Goal: Task Accomplishment & Management: Complete application form

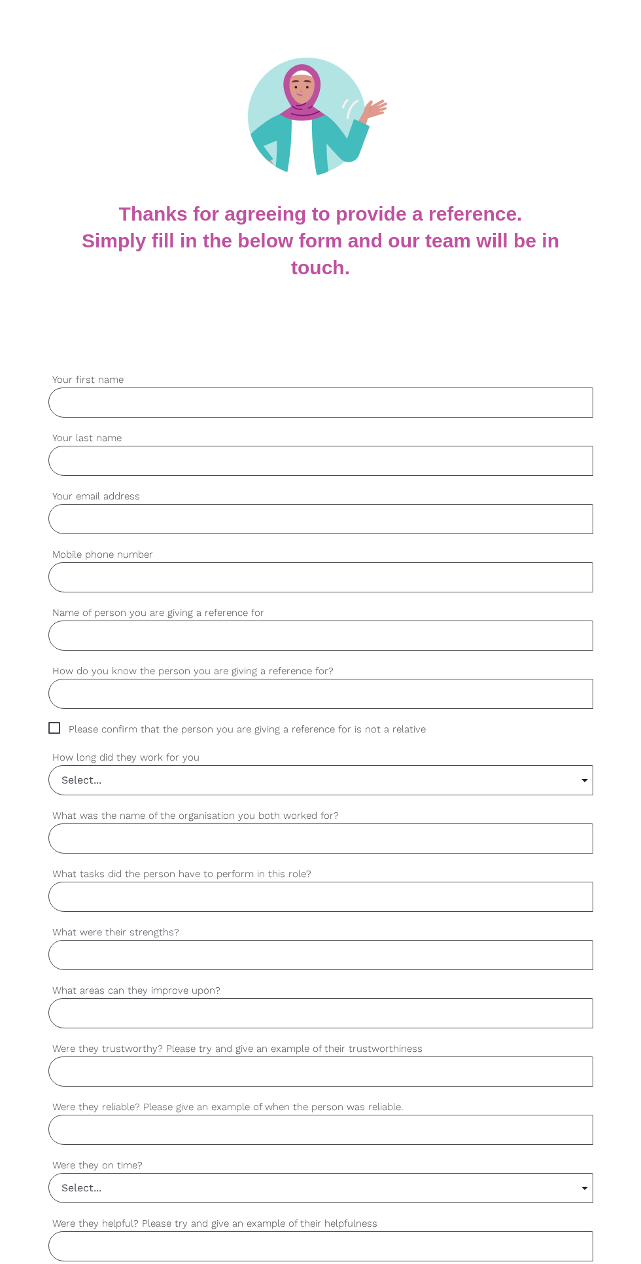
click at [437, 382] on label "Your first name" at bounding box center [320, 379] width 545 height 15
click at [437, 387] on input "Your first name" at bounding box center [320, 402] width 545 height 30
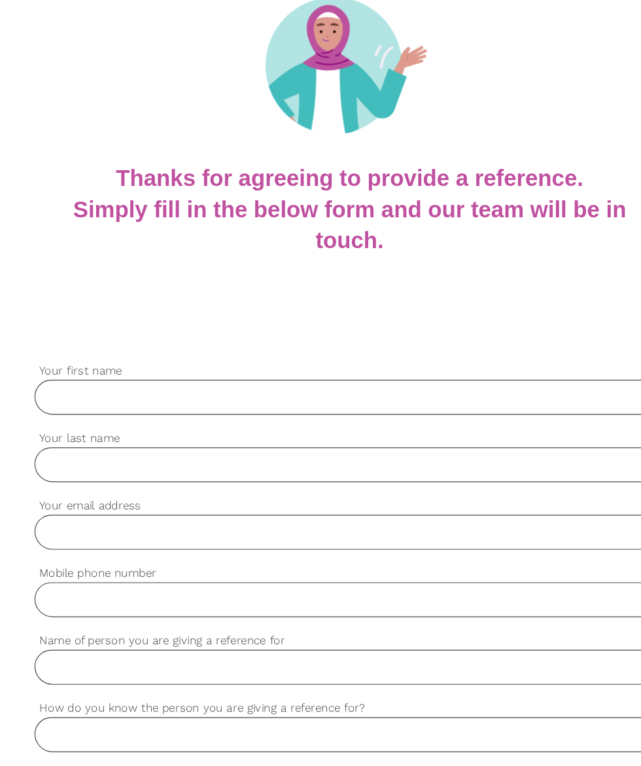
scroll to position [70, 0]
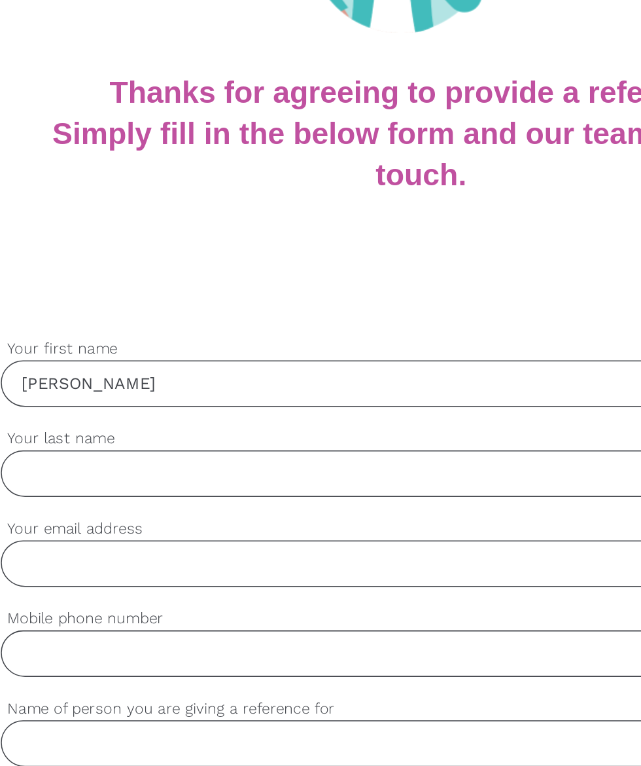
type input "Pushpinder"
click at [96, 457] on input "Your last name" at bounding box center [320, 461] width 545 height 30
type input "Singh"
click at [97, 512] on input "Your email address" at bounding box center [320, 519] width 545 height 30
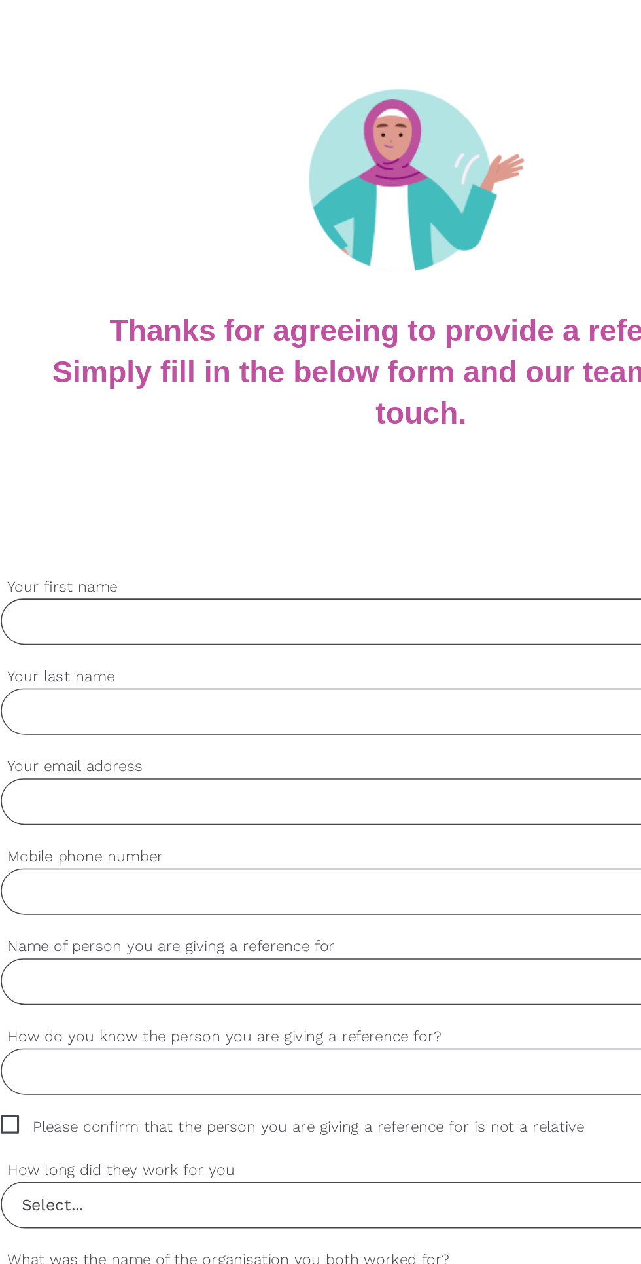
click at [88, 401] on input "Your first name" at bounding box center [320, 402] width 545 height 30
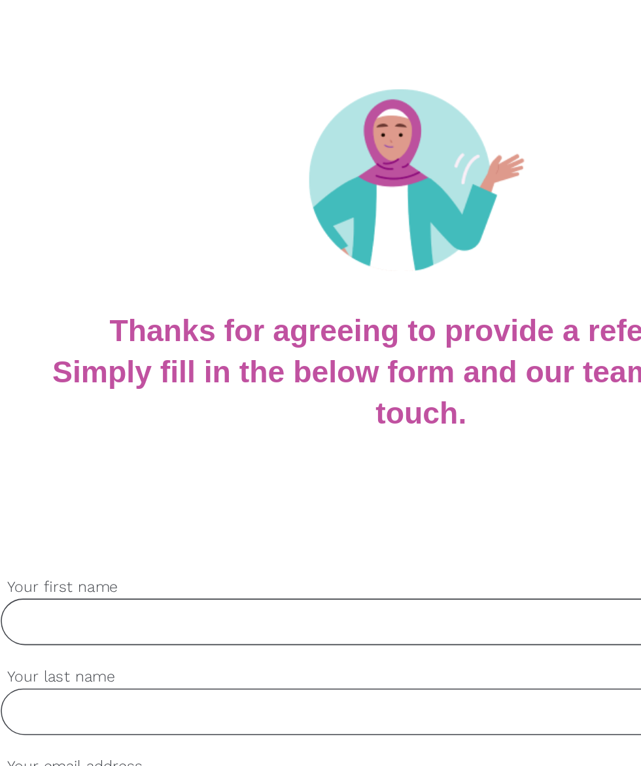
type input "Hi"
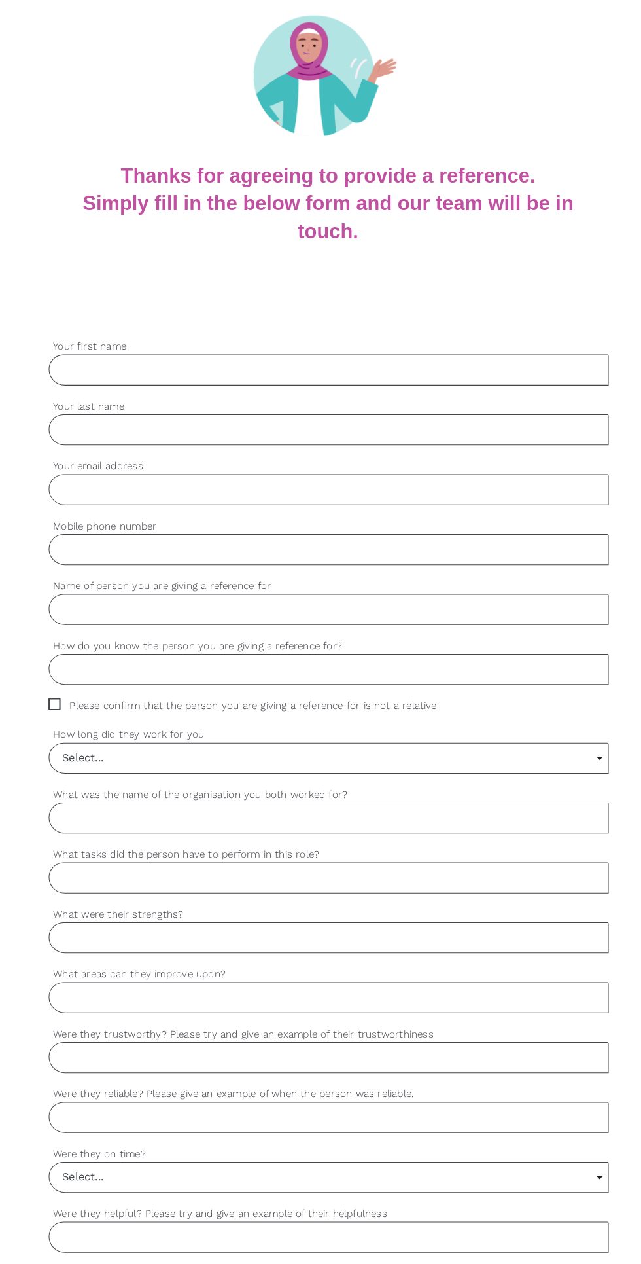
scroll to position [82, 0]
click at [86, 368] on label "Your first name" at bounding box center [320, 367] width 545 height 15
click at [86, 375] on input "Your first name" at bounding box center [320, 390] width 545 height 30
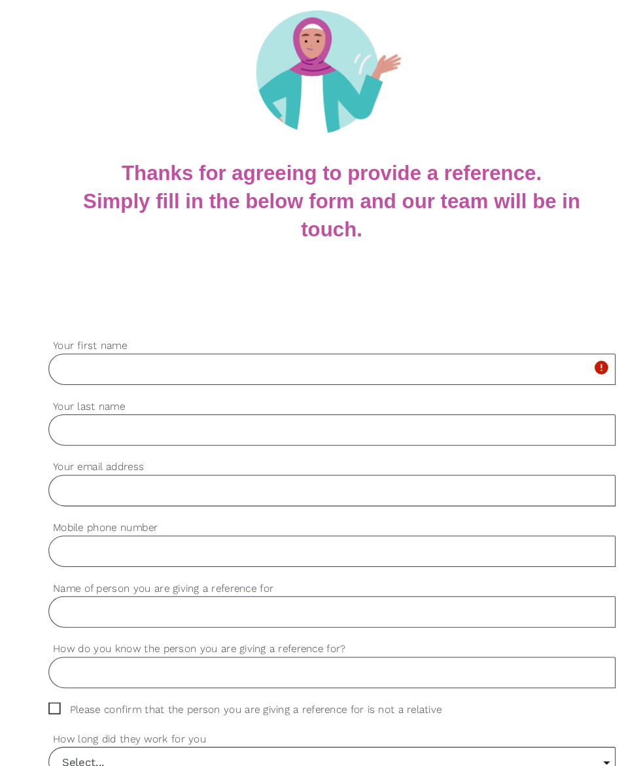
scroll to position [92, 0]
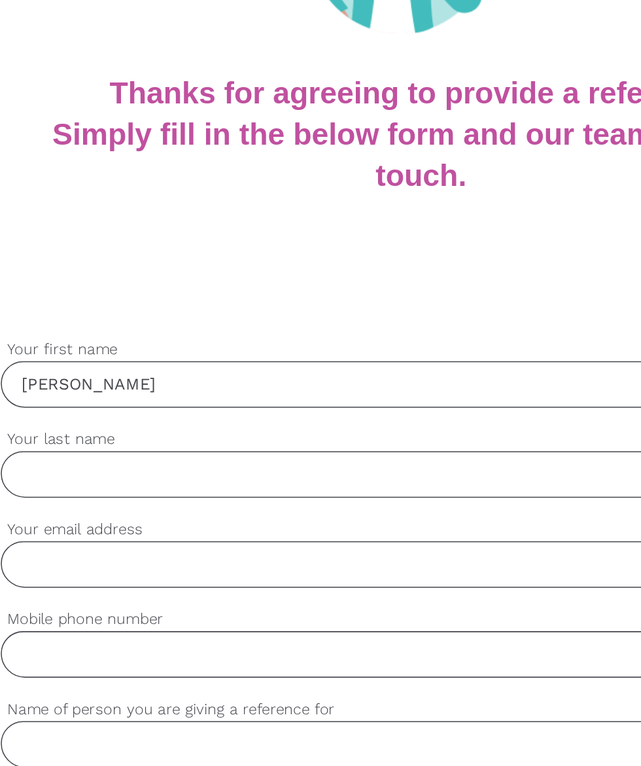
type input "[PERSON_NAME]"
click at [88, 434] on input "Your last name" at bounding box center [320, 438] width 545 height 30
type input "[PERSON_NAME]"
click at [88, 496] on input "Your email address" at bounding box center [320, 497] width 545 height 30
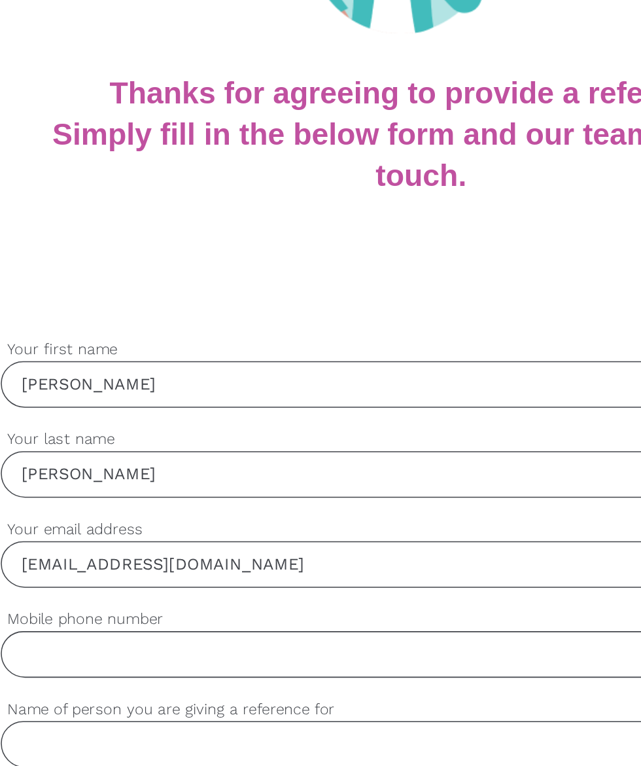
type input "[EMAIL_ADDRESS][DOMAIN_NAME]"
click at [91, 556] on input "Mobile phone number" at bounding box center [320, 555] width 545 height 30
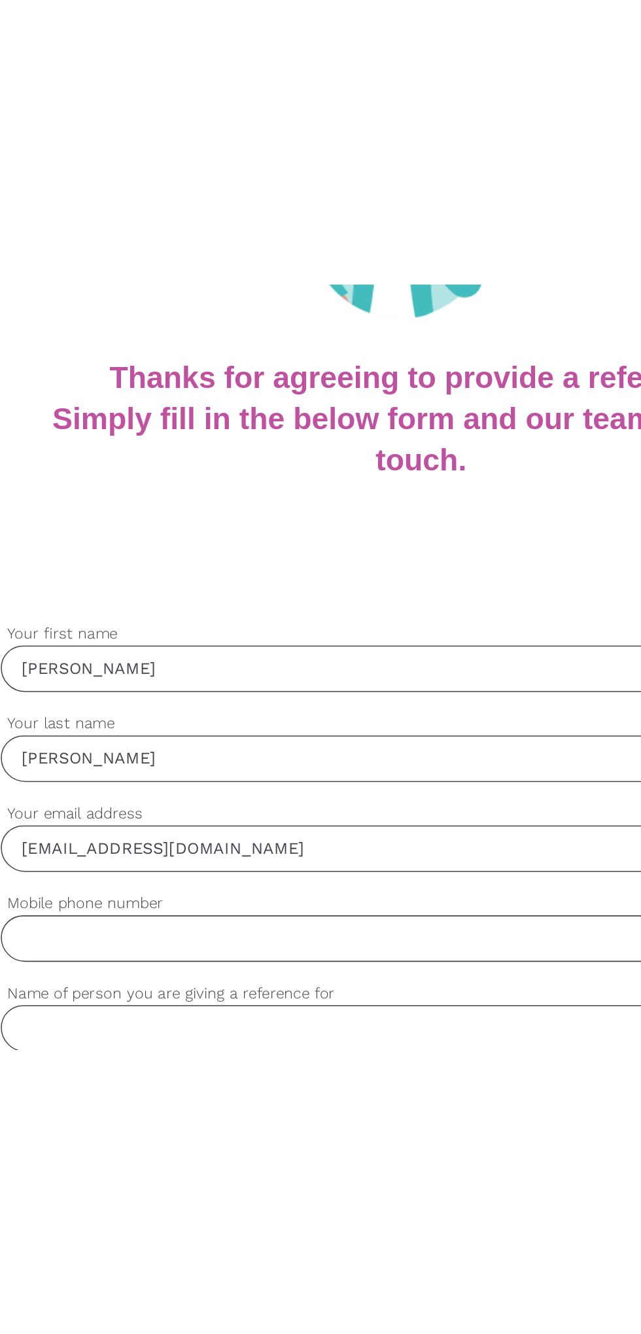
scroll to position [93, 0]
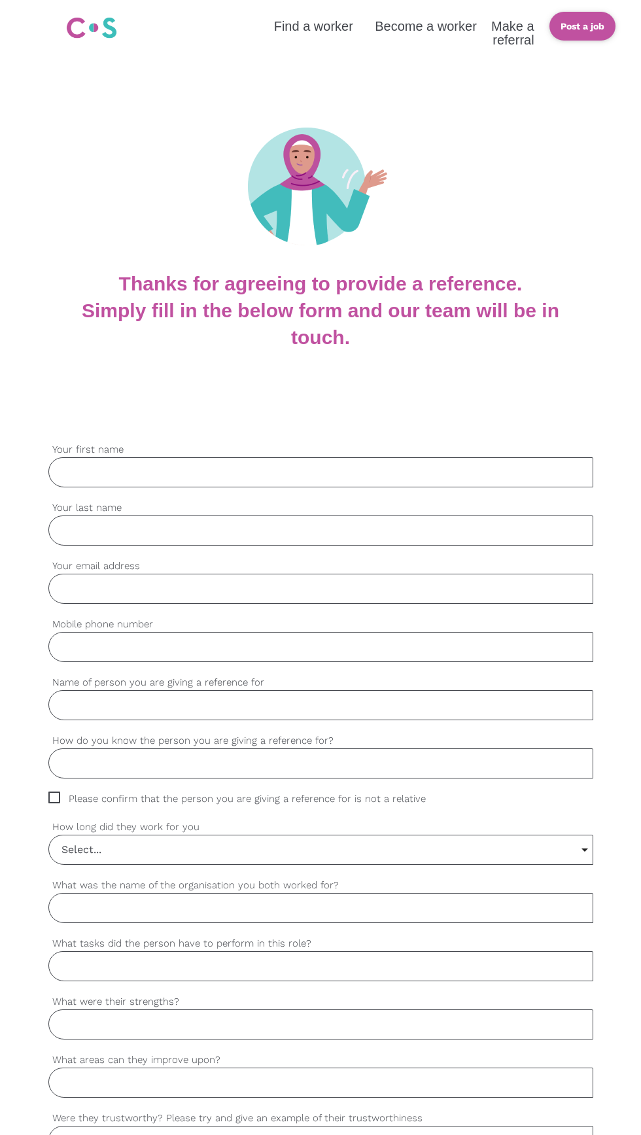
scroll to position [1, 0]
click at [86, 471] on input "Your first name" at bounding box center [320, 471] width 545 height 30
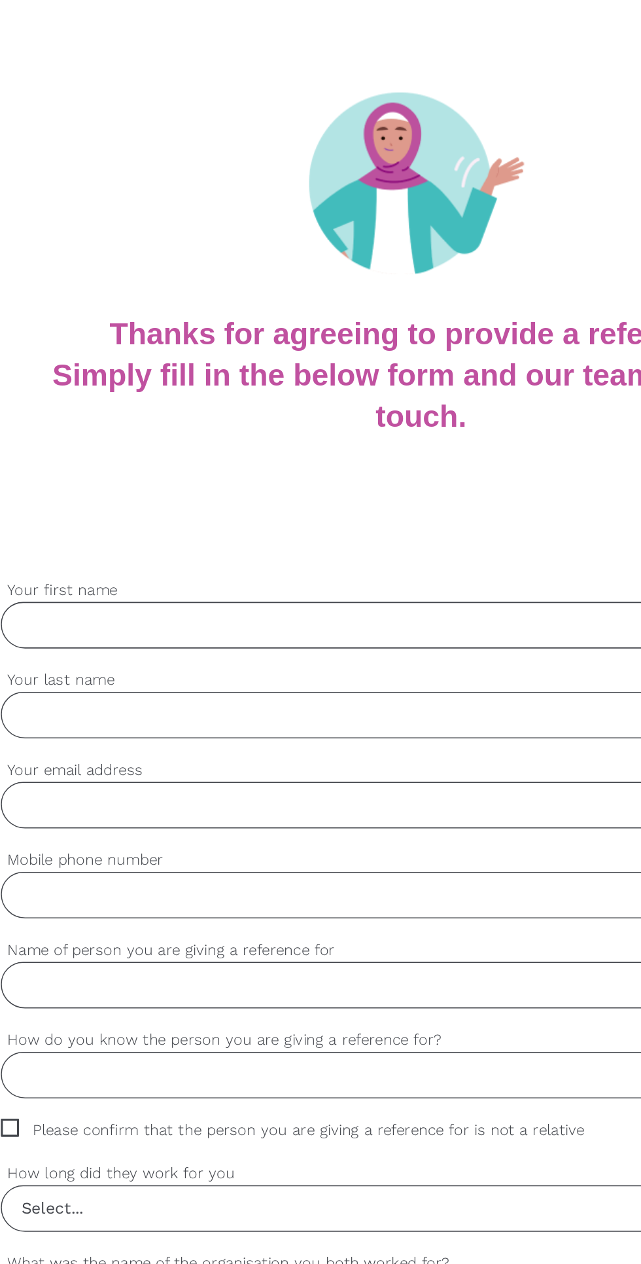
click at [255, 648] on input "Mobile phone number" at bounding box center [320, 646] width 545 height 30
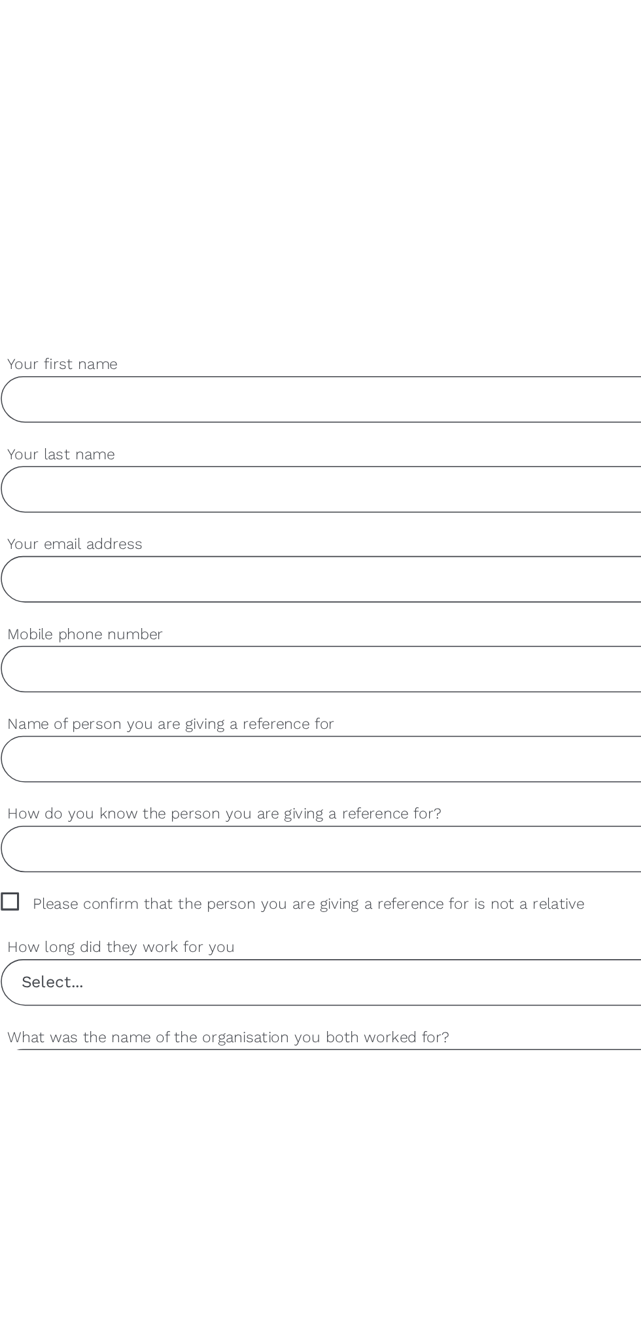
scroll to position [128, 0]
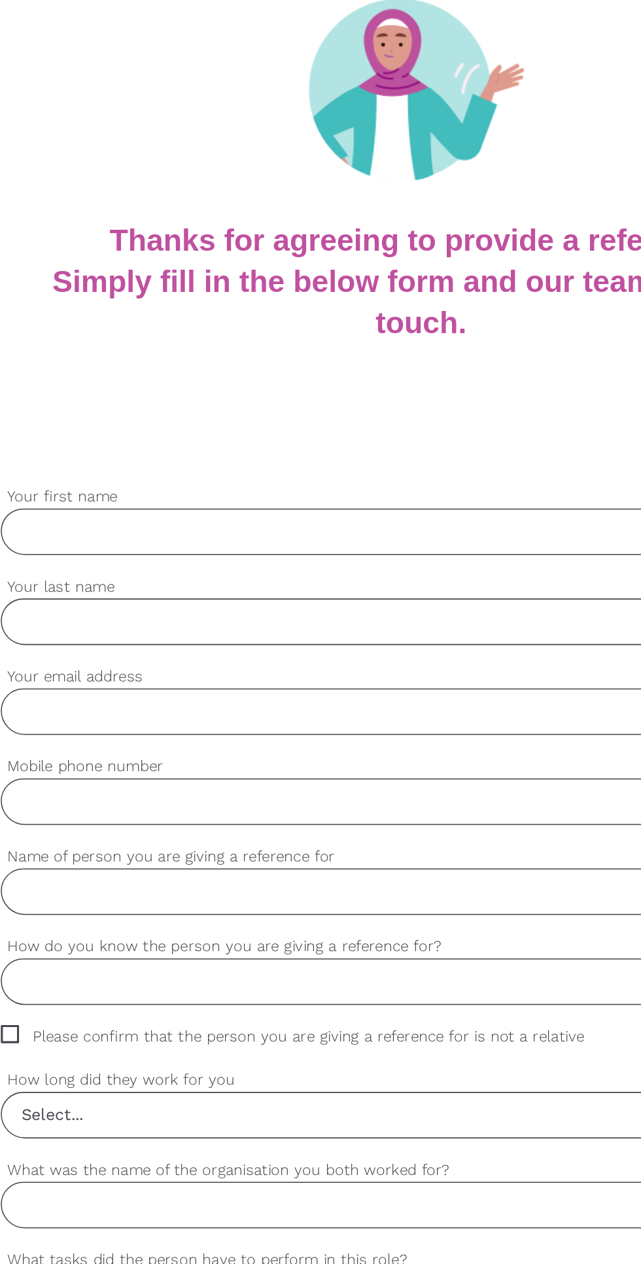
click at [103, 518] on input "Mobile phone number" at bounding box center [320, 519] width 545 height 30
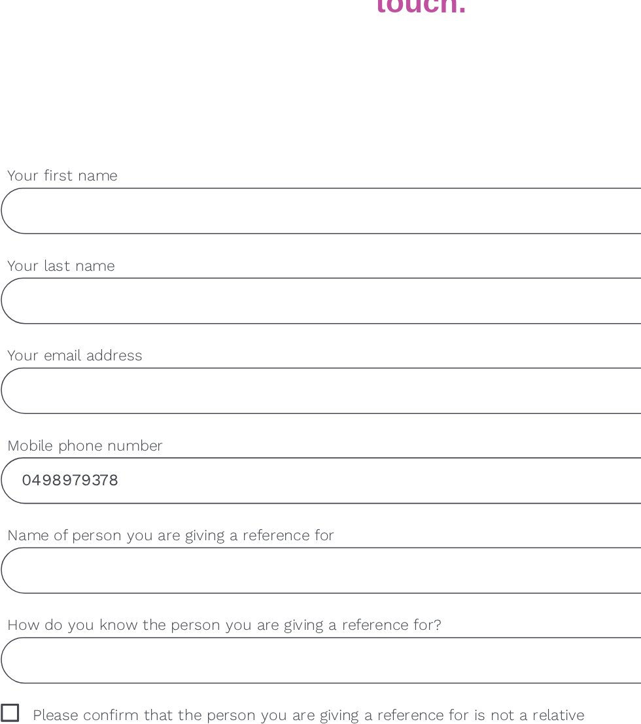
scroll to position [136, 0]
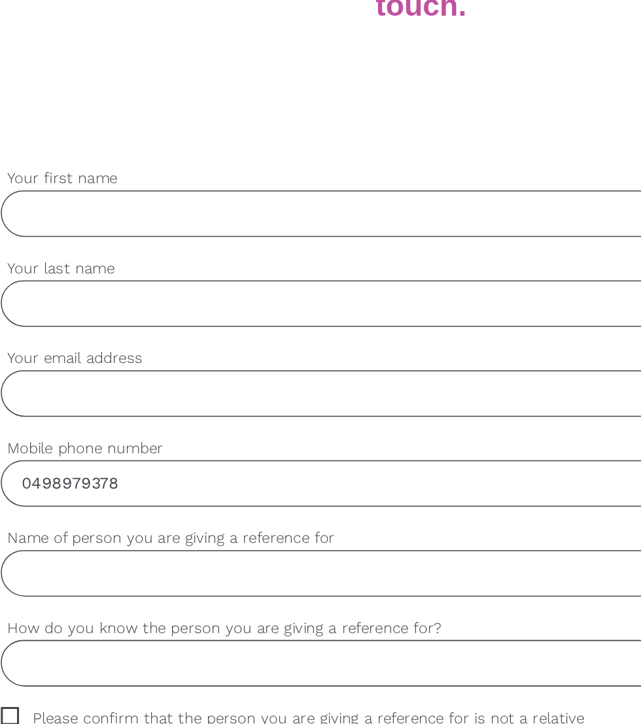
type input "0498979378"
click at [92, 452] on input "Your email address" at bounding box center [320, 453] width 545 height 30
type input "Singhpuhspinder5757@gmail.com"
click at [92, 390] on input "Your last name" at bounding box center [320, 395] width 545 height 30
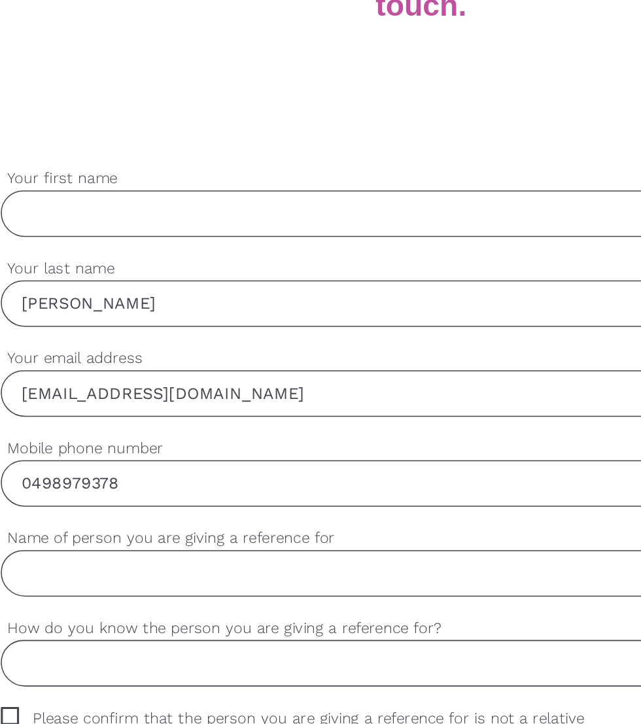
type input "[PERSON_NAME]"
click at [89, 332] on input "Your first name" at bounding box center [320, 336] width 545 height 30
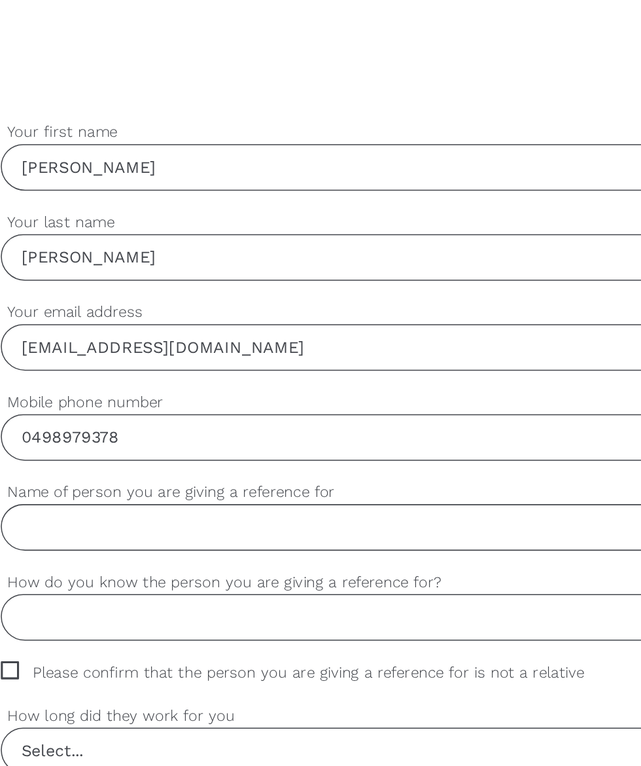
type input "[PERSON_NAME]"
click at [82, 569] on input "Name of person you are giving a reference for" at bounding box center [320, 569] width 545 height 30
type input "Aarti Arora"
click at [109, 628] on input "How do you know the person you are giving a reference for?" at bounding box center [320, 628] width 545 height 30
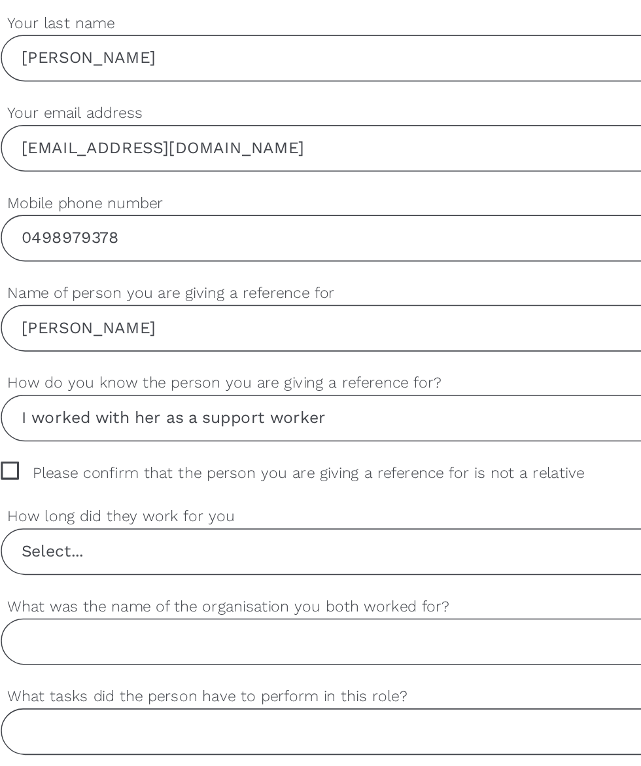
scroll to position [228, 0]
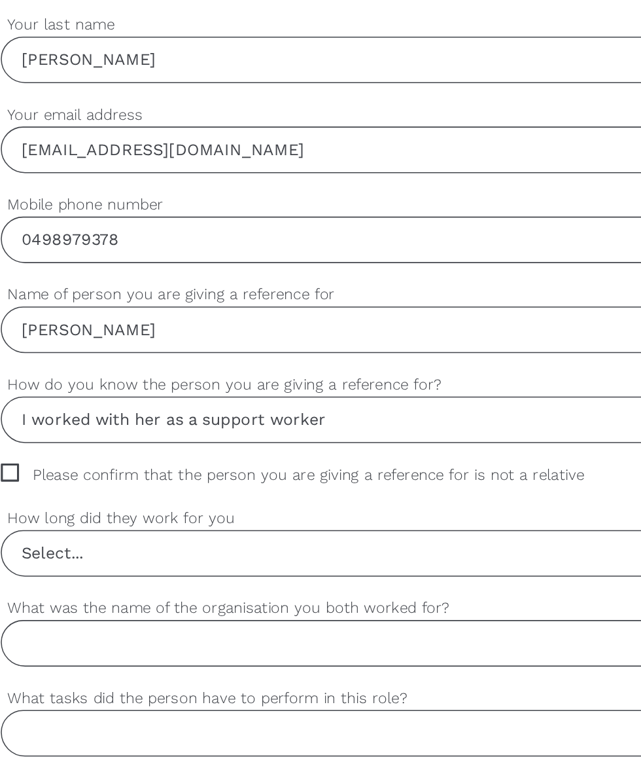
type input "I worked with her as a support worker"
click at [54, 564] on span "Please confirm that the person you are giving a reference for is not a relative" at bounding box center [249, 570] width 403 height 15
click at [54, 564] on input "Please confirm that the person you are giving a reference for is not a relative" at bounding box center [52, 567] width 9 height 9
checkbox input "true"
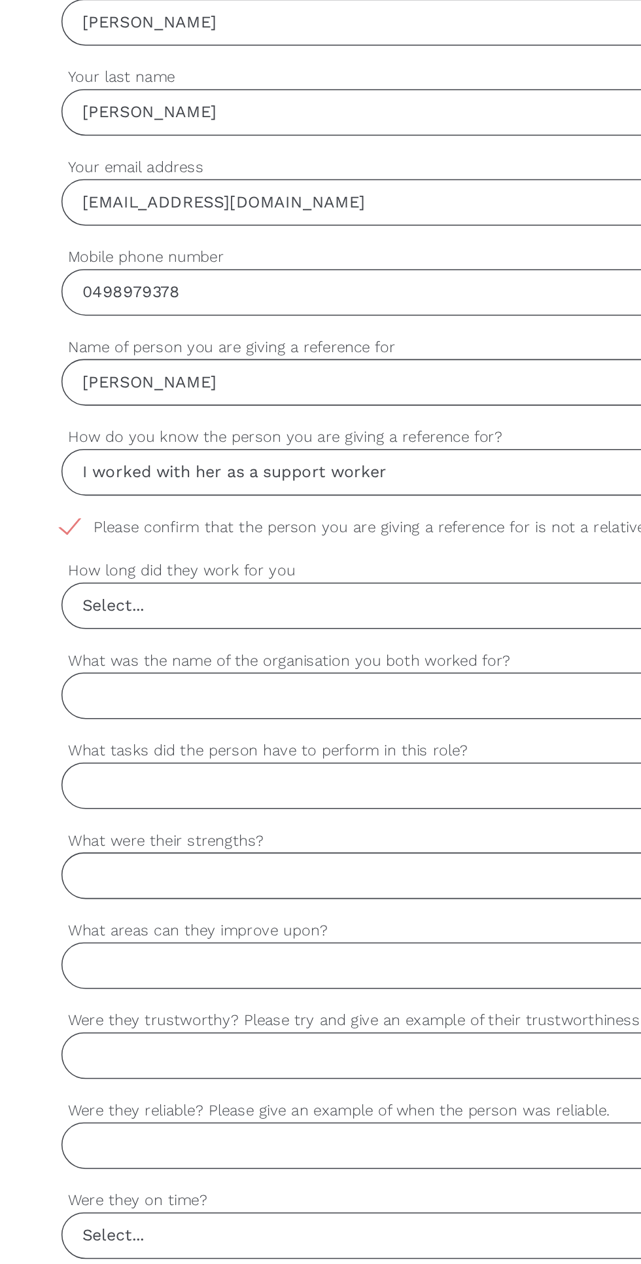
click at [80, 628] on input "Select..." at bounding box center [321, 621] width 544 height 29
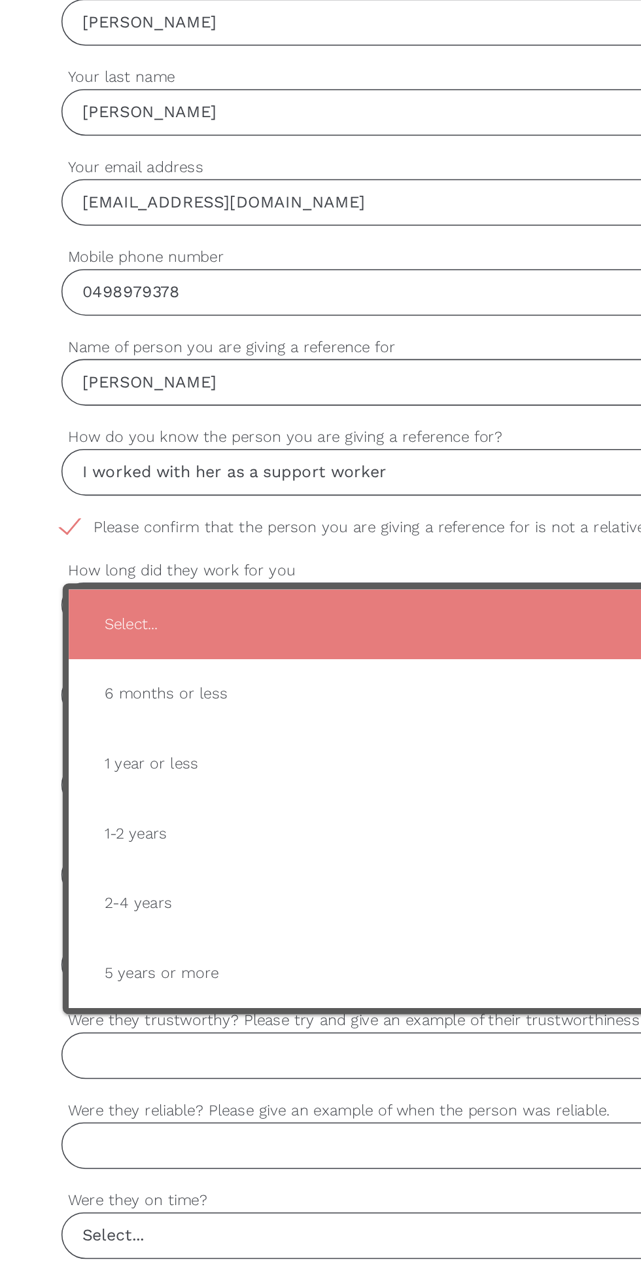
type input "1 year or less"
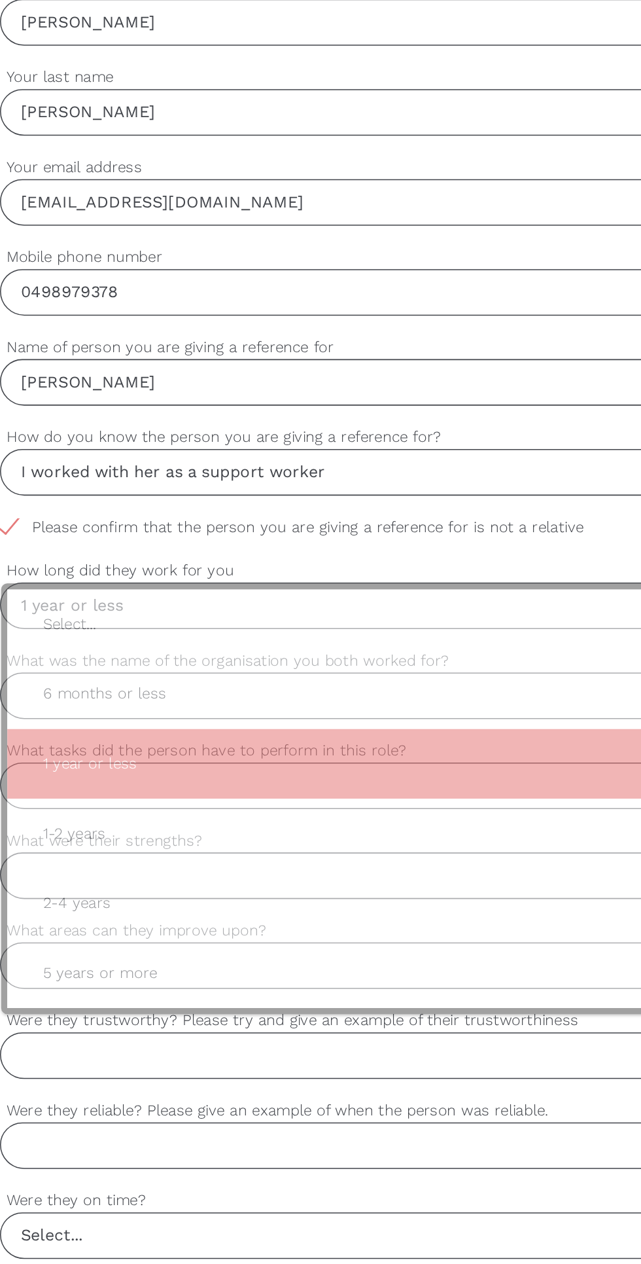
click at [303, 717] on span "1 year or less" at bounding box center [321, 724] width 510 height 32
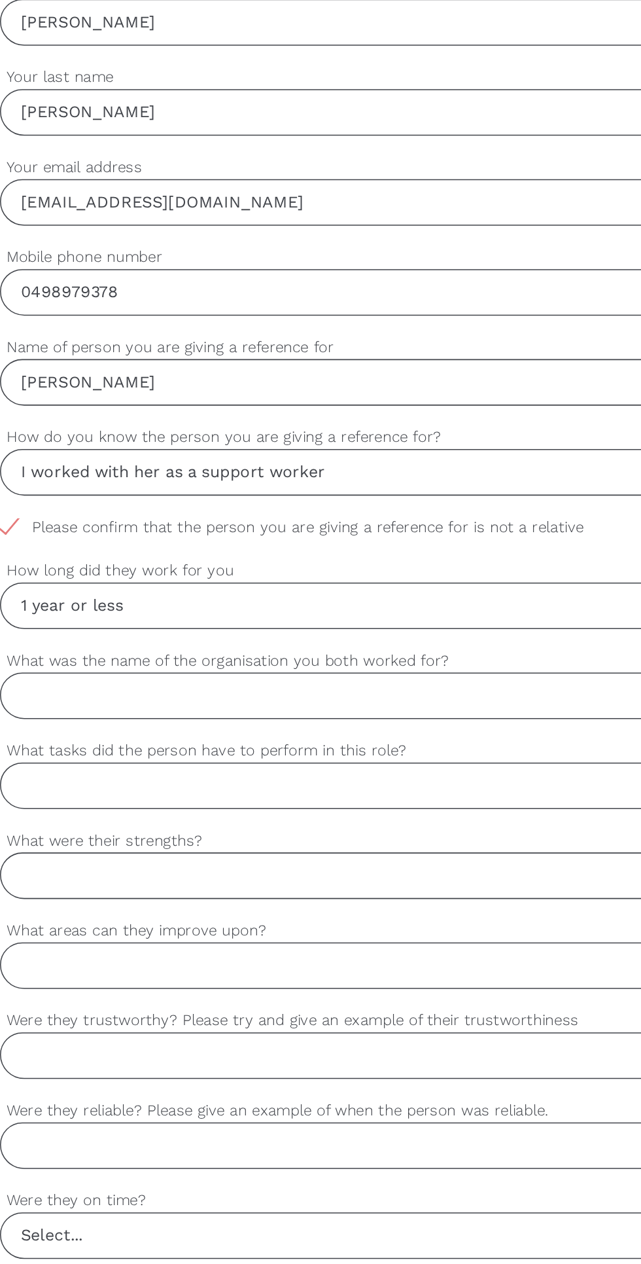
click at [386, 681] on input "What was the name of the organisation you both worked for?" at bounding box center [320, 680] width 545 height 30
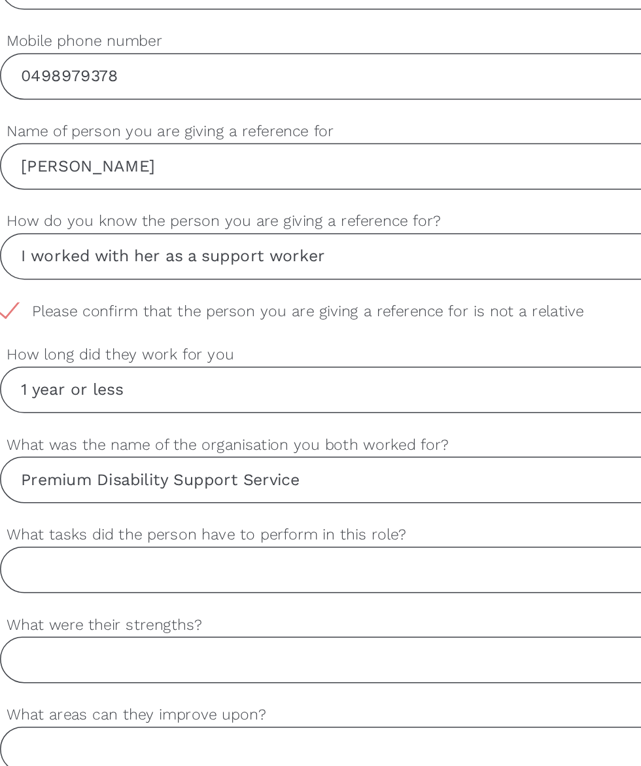
scroll to position [366, 0]
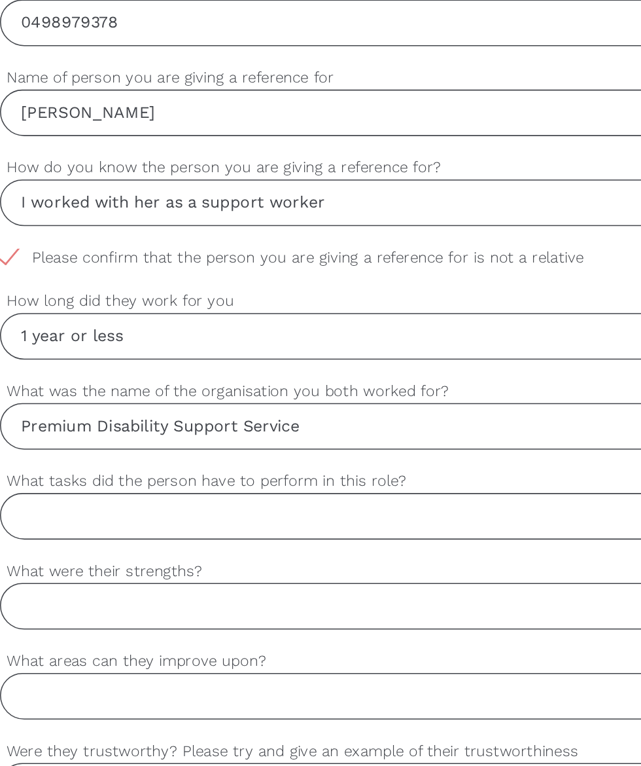
type input "Premium Disability Support Service"
click at [107, 601] on input "What tasks did the person have to perform in this role?" at bounding box center [320, 600] width 545 height 30
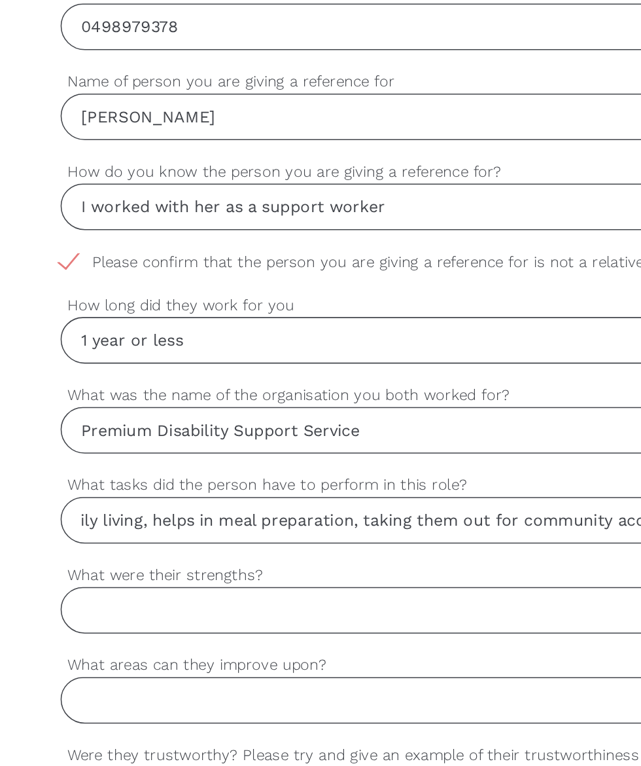
scroll to position [414, 0]
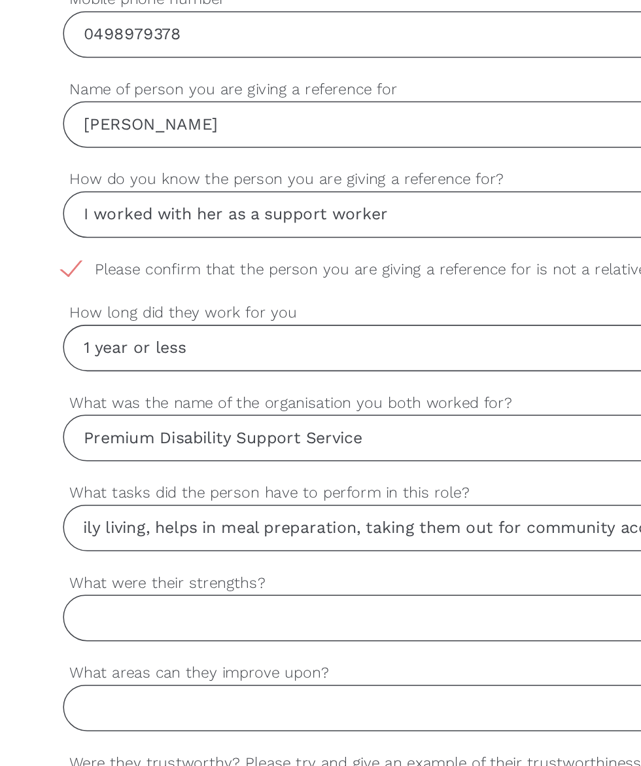
type input "She worked as a support worker providing one on one care to client. assist them…"
click at [96, 601] on input "What were their strengths?" at bounding box center [320, 611] width 545 height 30
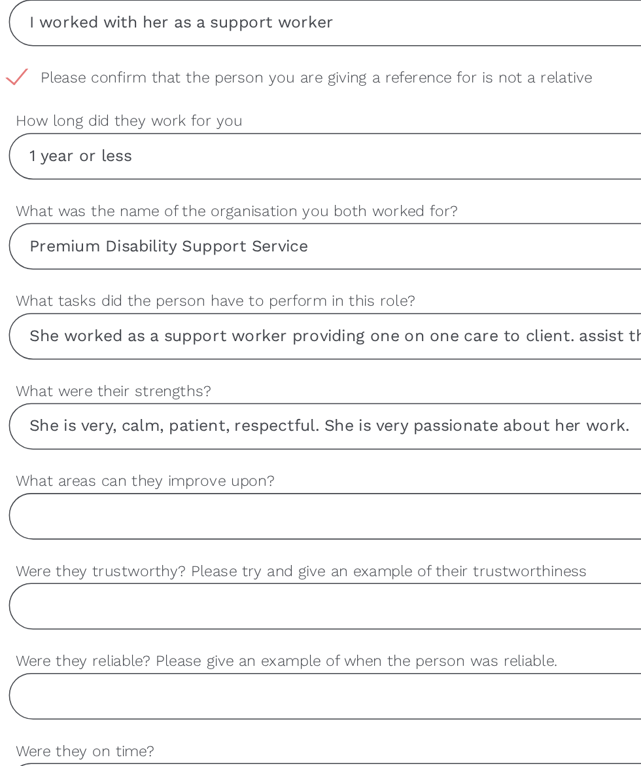
scroll to position [486, 0]
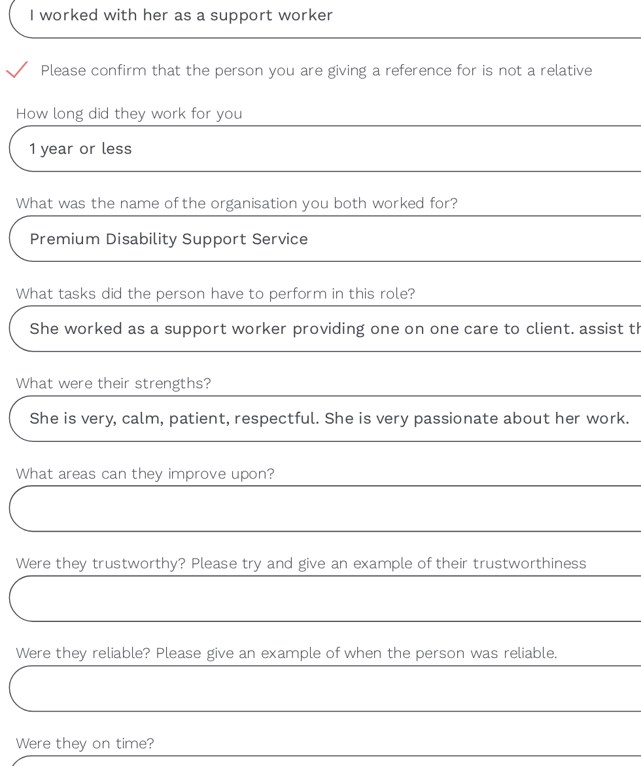
type input "She is very, calm, patient, respectful. She is very passionate about her work."
click at [103, 600] on input "What areas can they improve upon?" at bounding box center [320, 597] width 545 height 30
click at [87, 657] on input "Were they trustworthy? Please try and give an example of their trustworthiness" at bounding box center [320, 656] width 545 height 30
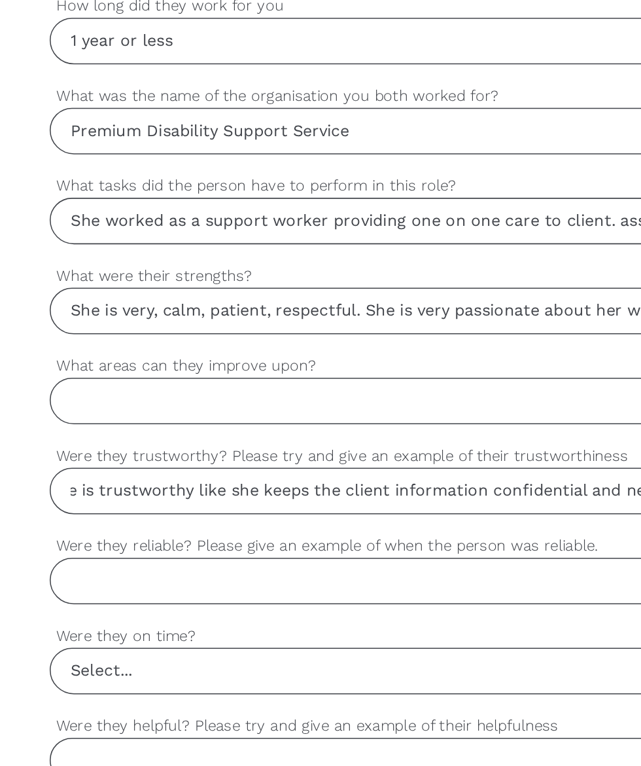
scroll to position [558, 0]
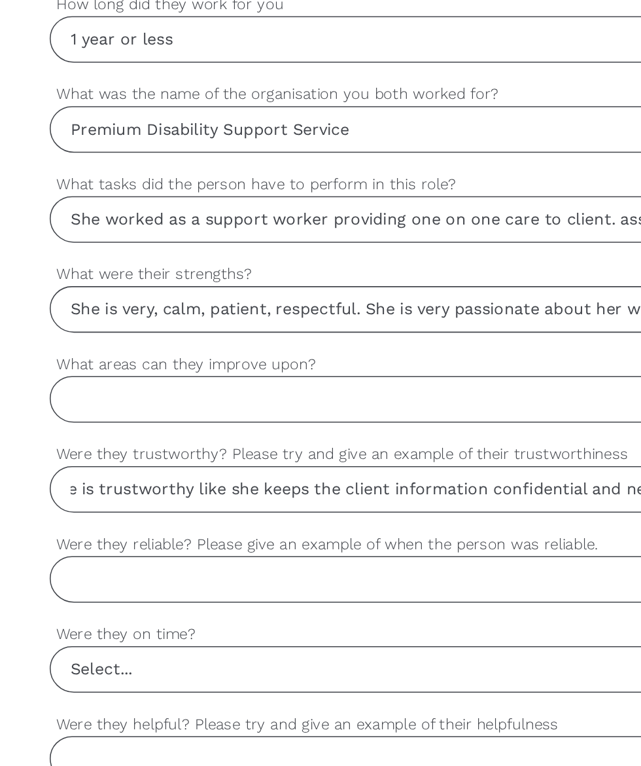
type input "Yes, she is trustworthy like she keeps the client information confidential and …"
click at [94, 642] on input "Were they reliable? Please give an example of when the person was reliable." at bounding box center [320, 642] width 545 height 30
type input "Yes, she is..."
click at [88, 695] on input "Select..." at bounding box center [321, 700] width 544 height 29
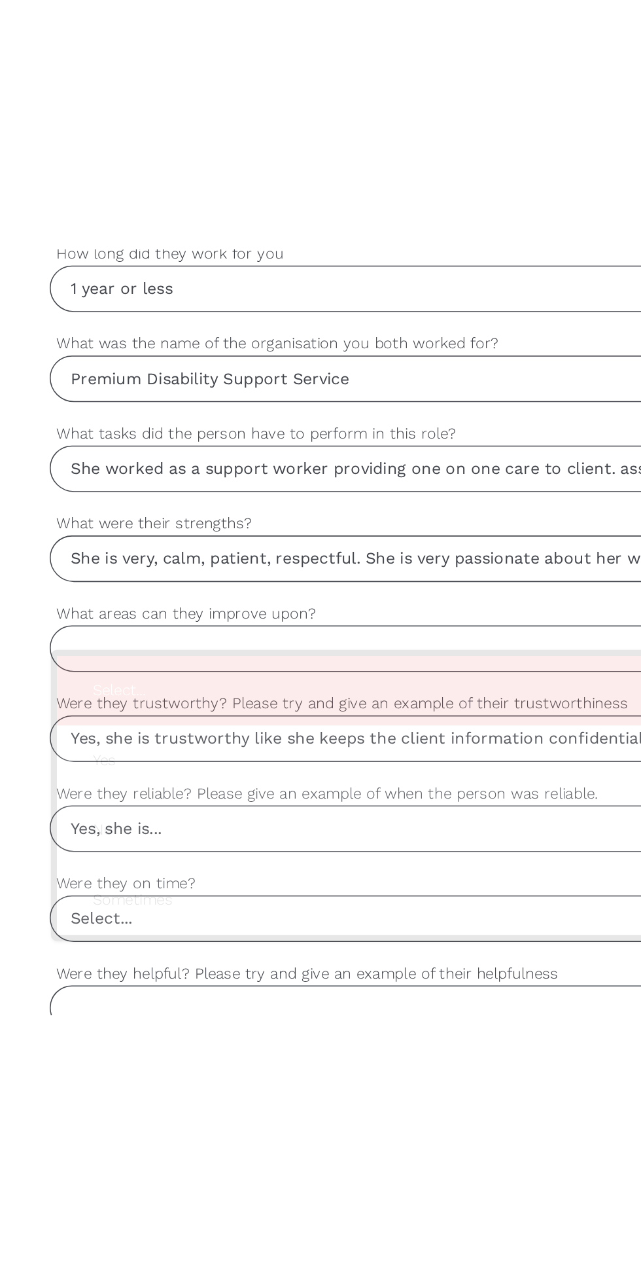
scroll to position [558, 0]
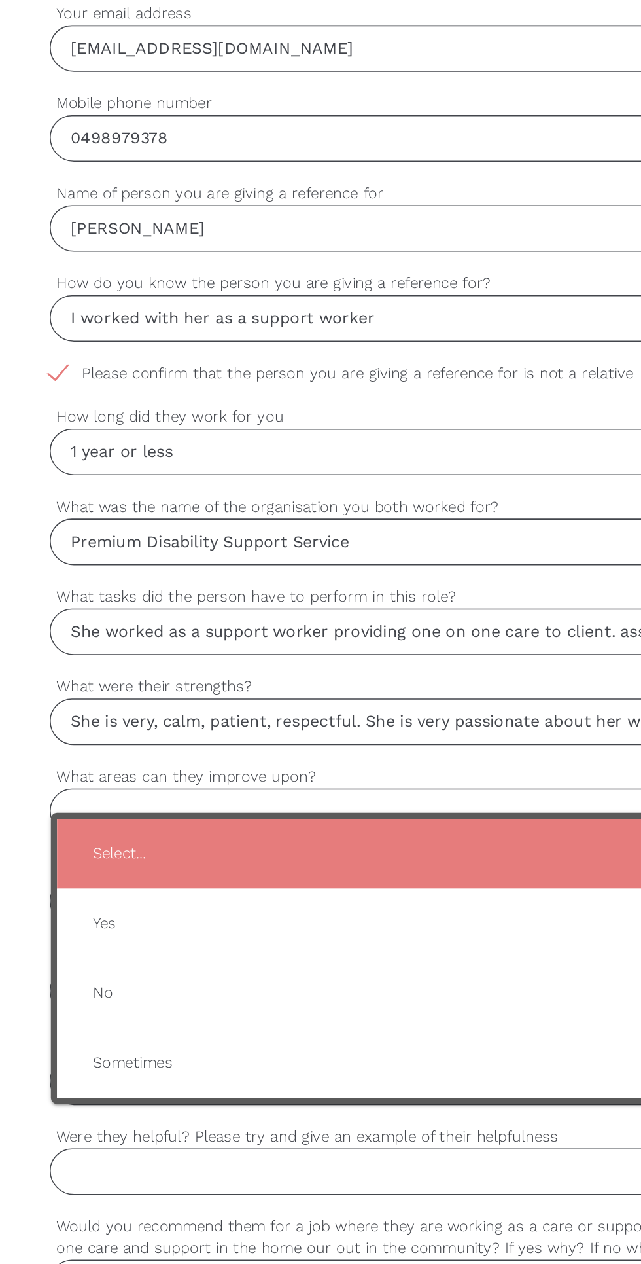
type input "Yes"
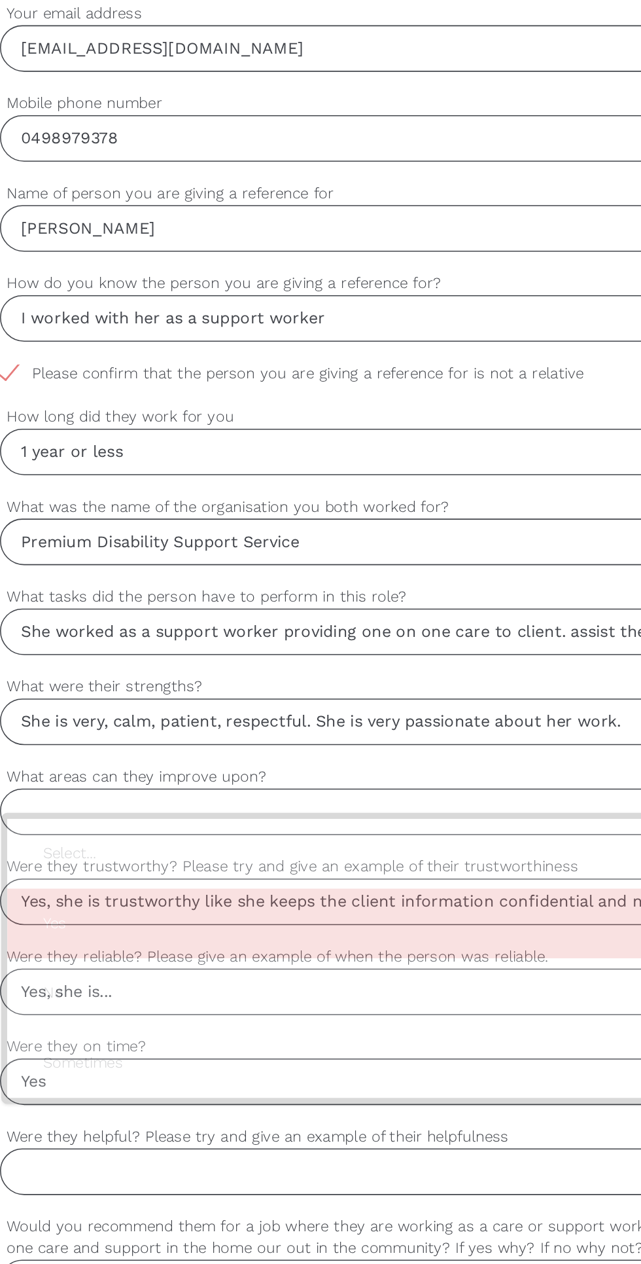
click at [115, 599] on span "Yes" at bounding box center [321, 598] width 510 height 32
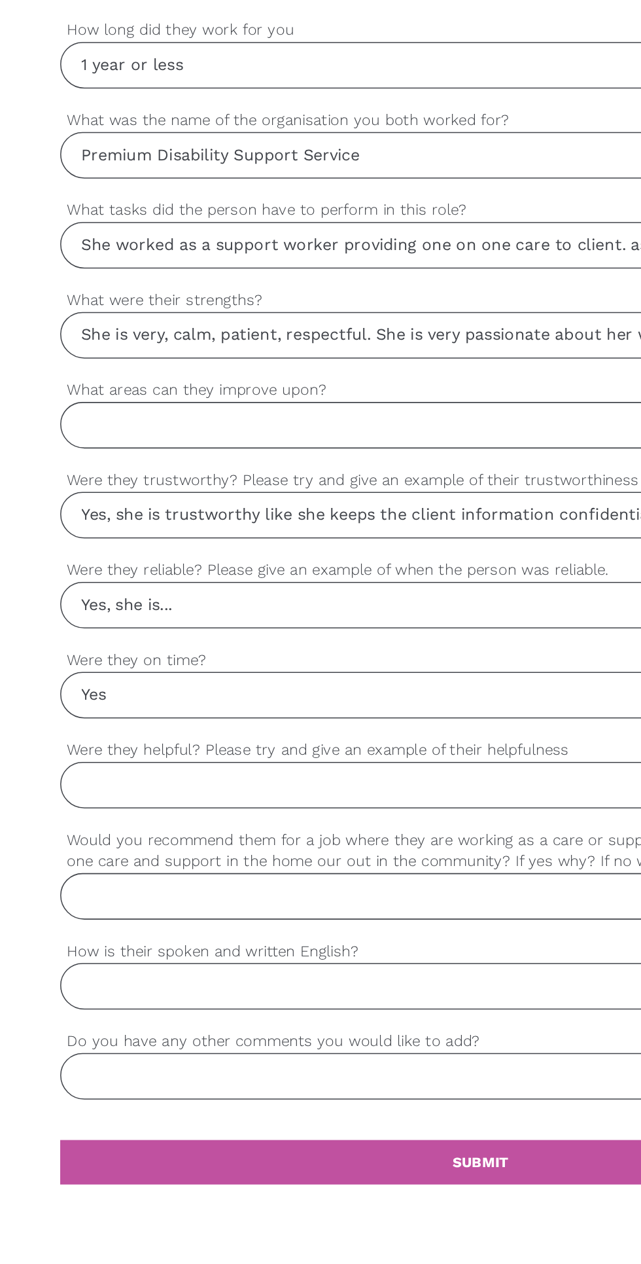
click at [71, 758] on input "Were they helpful? Please try and give an example of their helpfulness" at bounding box center [320, 758] width 545 height 30
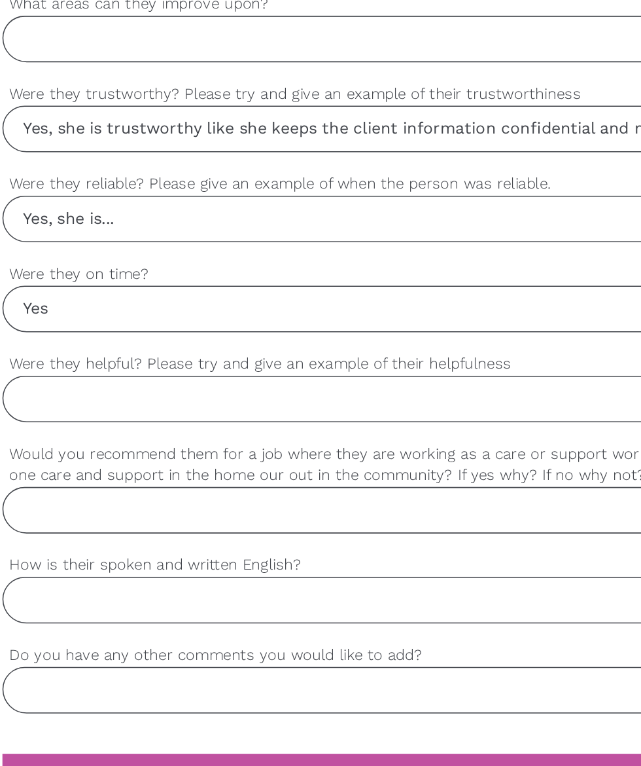
scroll to position [794, 0]
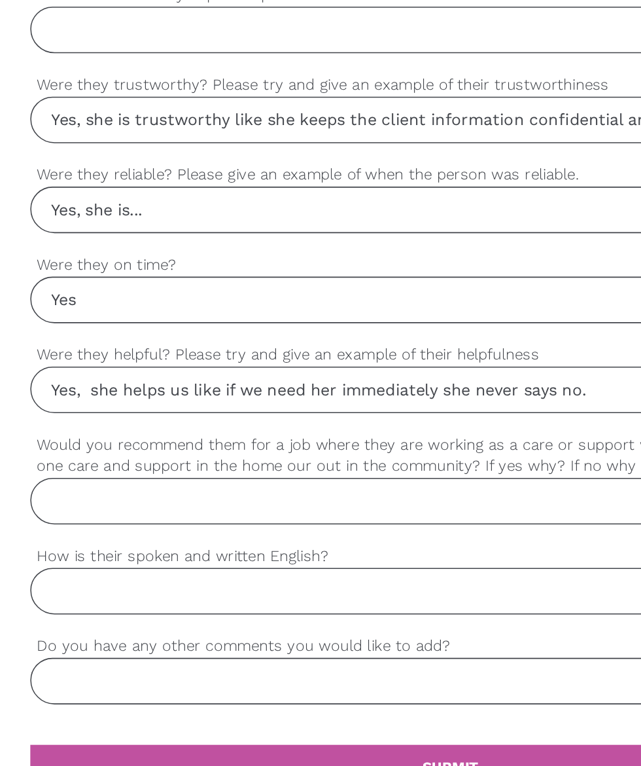
type input "Yes, she helps us like if we need her immediately she never says no."
click at [103, 591] on input "Would you recommend them for a job where they are working as a care or support …" at bounding box center [320, 594] width 545 height 30
type input "Yes I would."
click at [82, 652] on input "How is their spoken and written English?" at bounding box center [320, 652] width 545 height 30
type input "S"
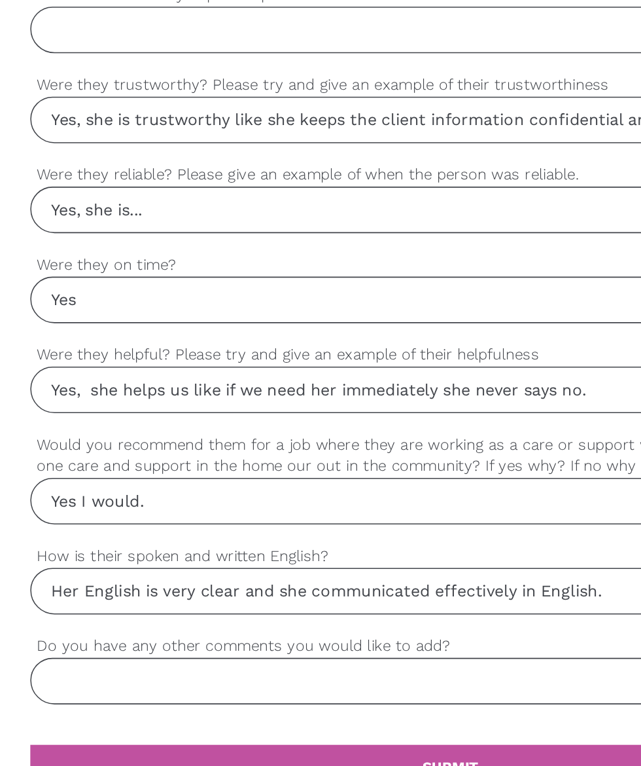
type input "Her English is very clear and she communicated effectively in English."
click at [90, 707] on input "Do you have any other comments you would like to add?" at bounding box center [320, 711] width 545 height 30
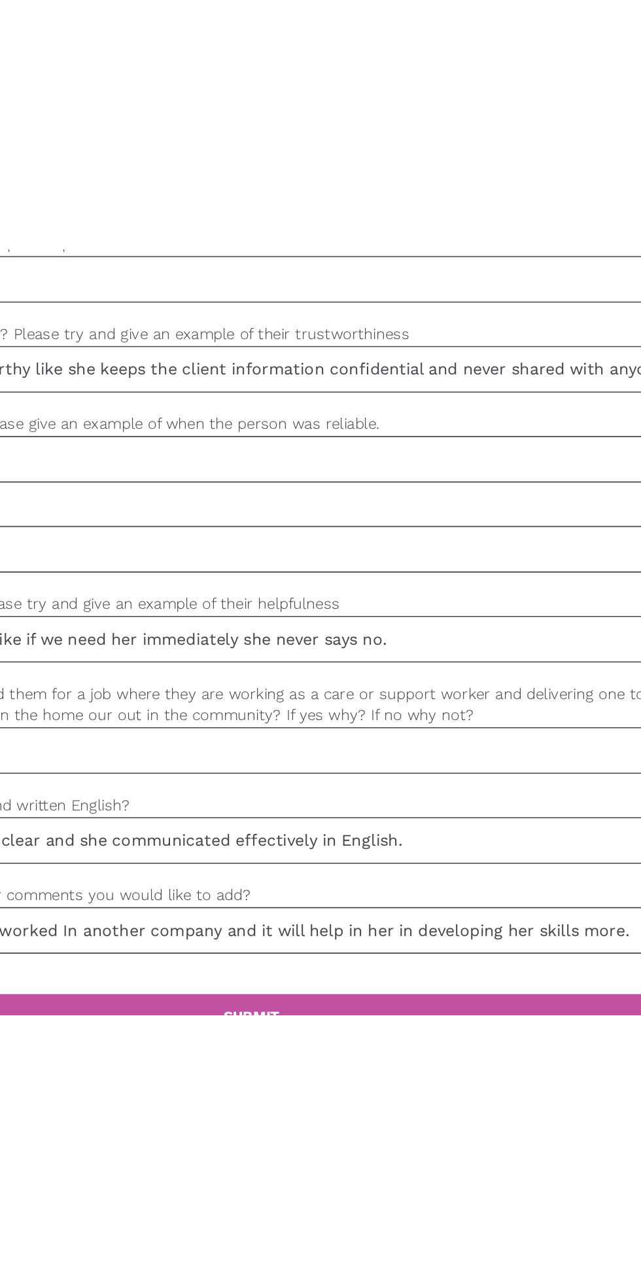
scroll to position [654, 0]
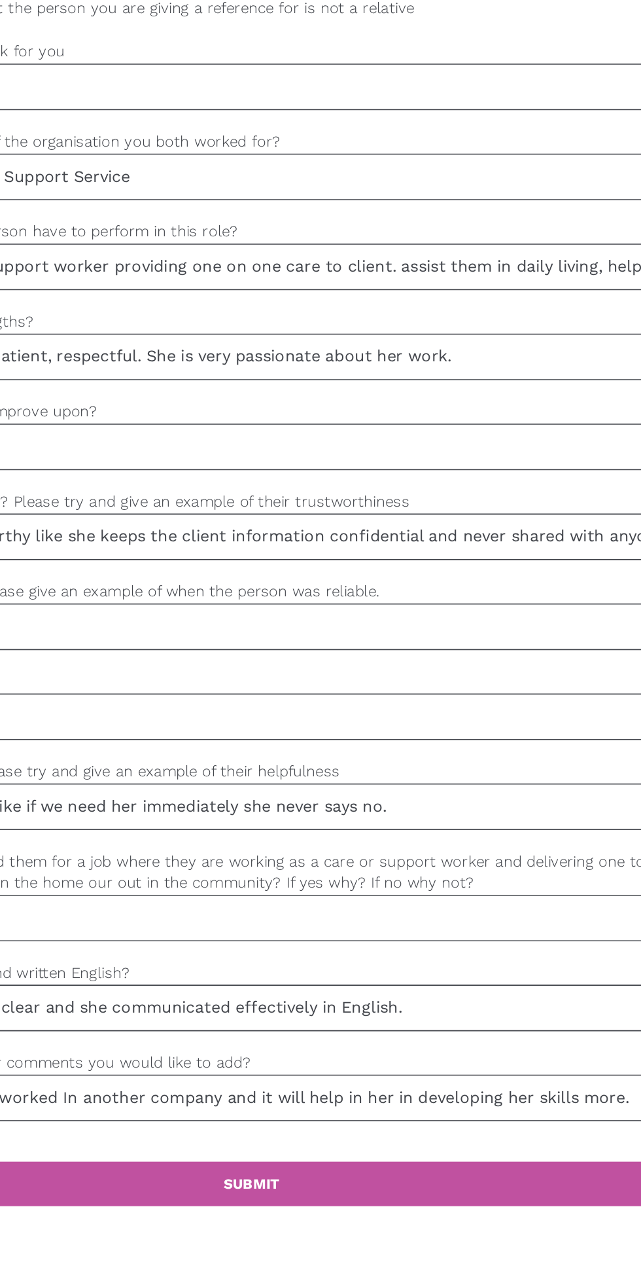
type input "I would love if she worked In another company and it will help in her in develo…"
click at [397, 901] on link "settings SUBMIT" at bounding box center [320, 906] width 545 height 29
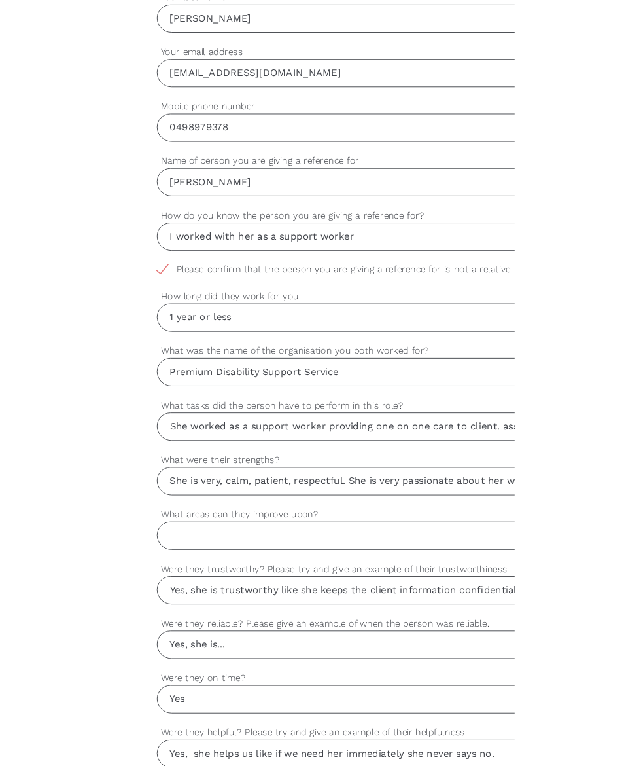
scroll to position [387, 0]
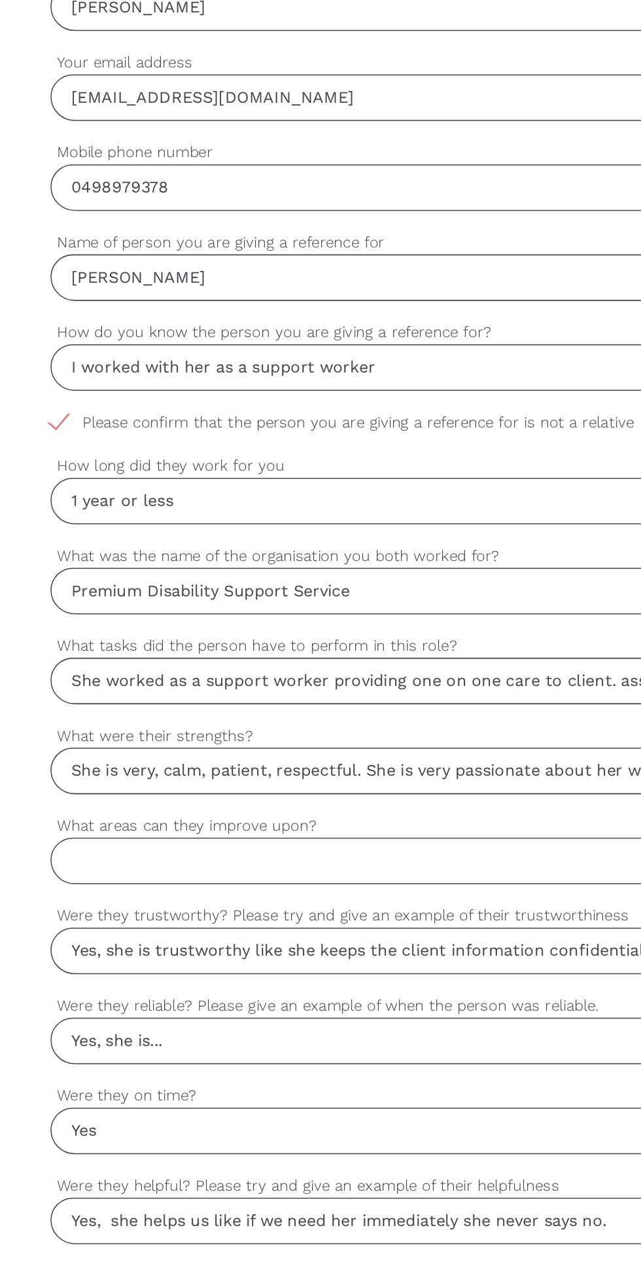
click at [79, 691] on input "What areas can they improve upon?" at bounding box center [320, 696] width 545 height 30
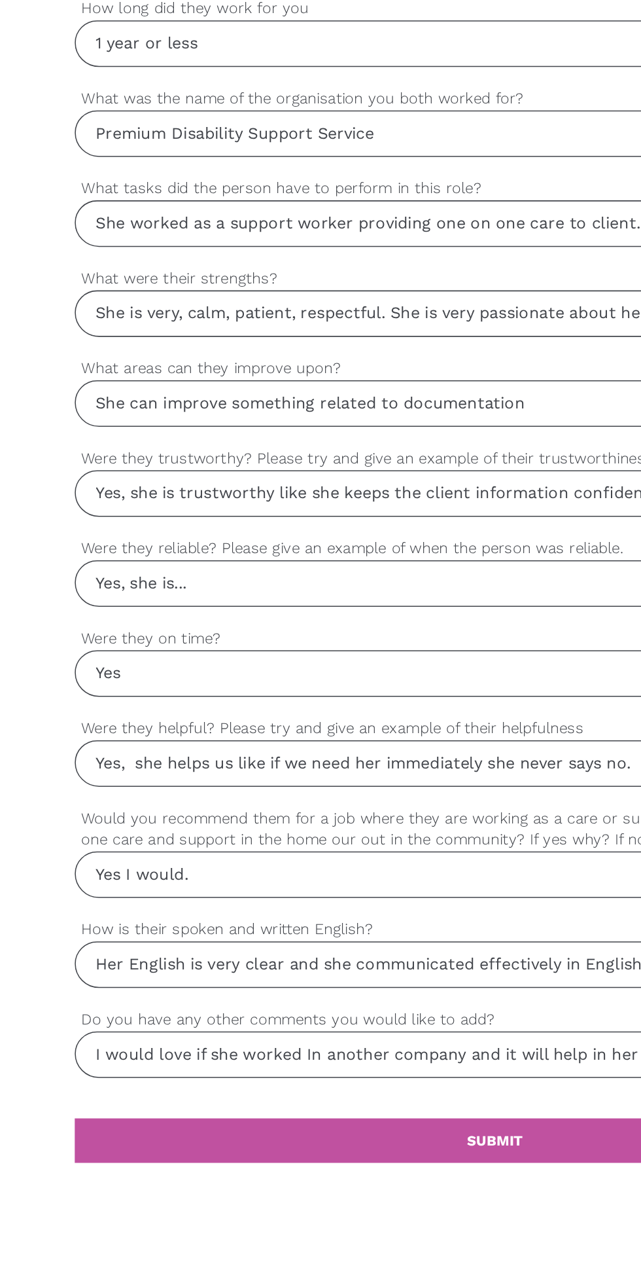
scroll to position [654, 0]
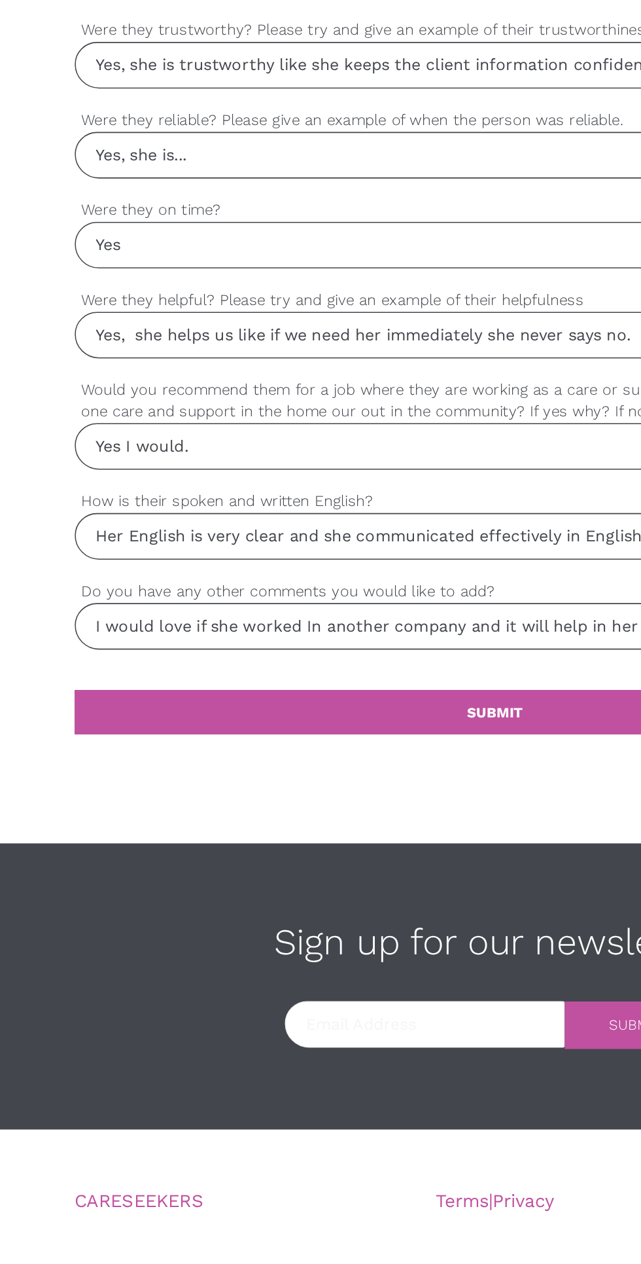
type input "She can improve something related to documentation"
click at [378, 900] on link "settings SUBMIT" at bounding box center [320, 906] width 545 height 29
